Goal: Task Accomplishment & Management: Manage account settings

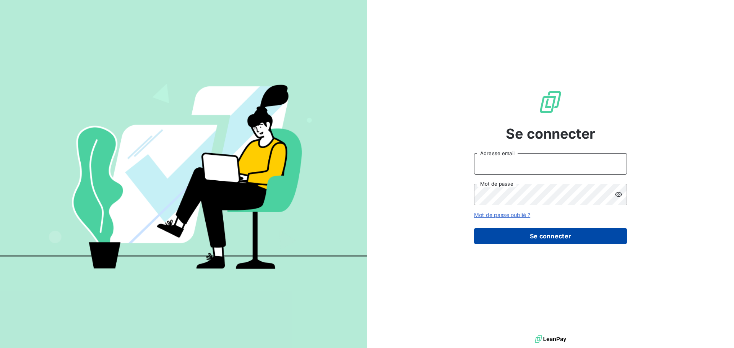
type input "[EMAIL_ADDRESS][DOMAIN_NAME]"
click at [536, 228] on button "Se connecter" at bounding box center [550, 236] width 153 height 16
click at [555, 241] on button "Se connecter" at bounding box center [550, 236] width 153 height 16
